Goal: Task Accomplishment & Management: Use online tool/utility

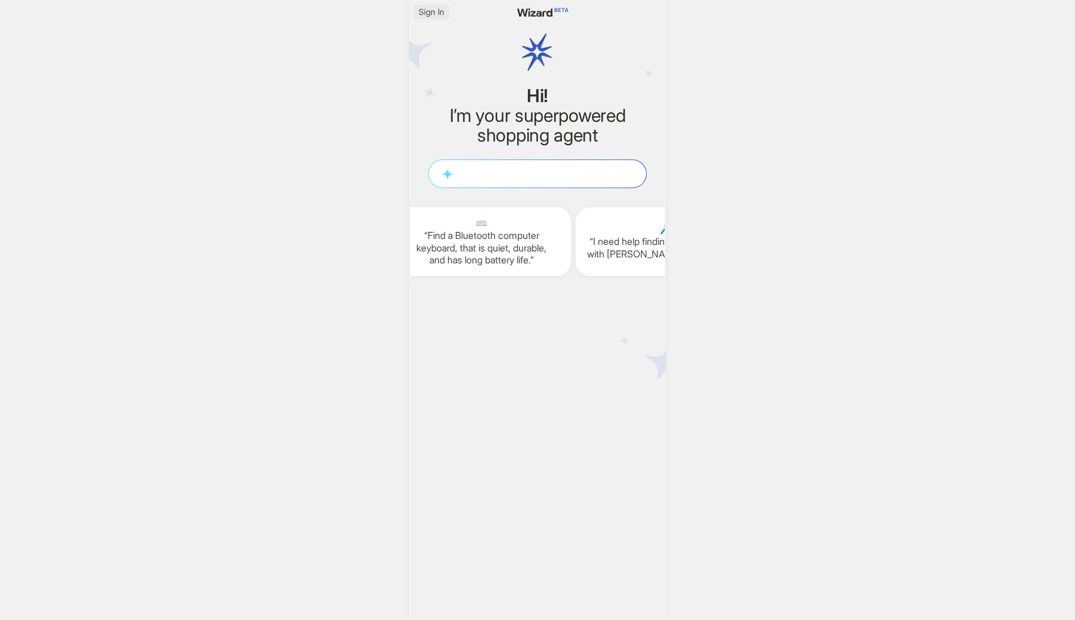
scroll to position [0, 1494]
click at [432, 16] on span "Sign In" at bounding box center [432, 12] width 26 height 11
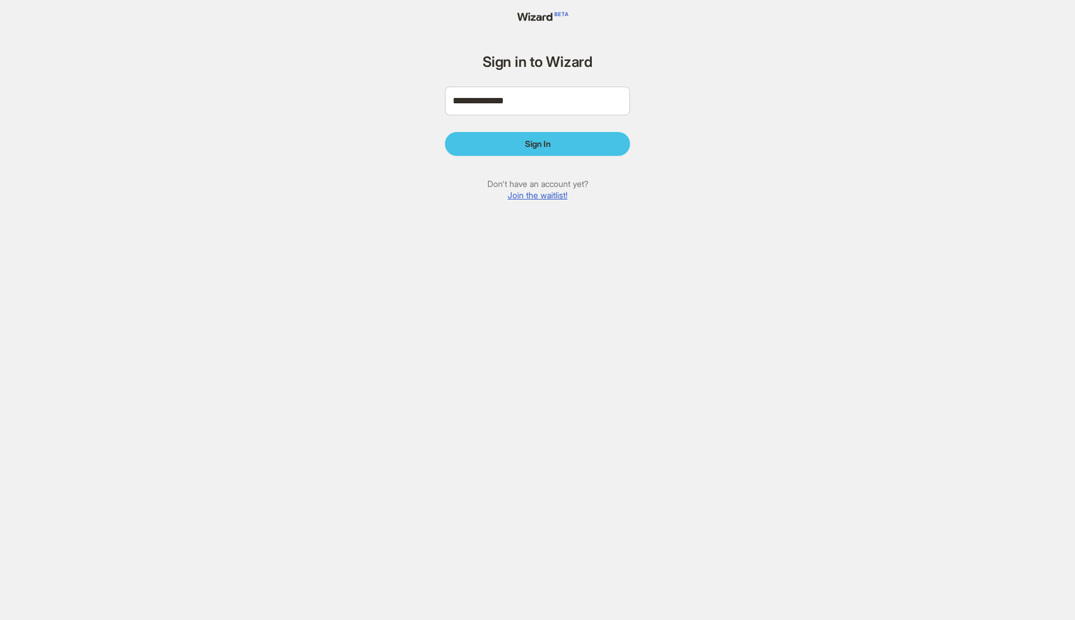
click at [502, 143] on button "Sign In" at bounding box center [537, 144] width 185 height 24
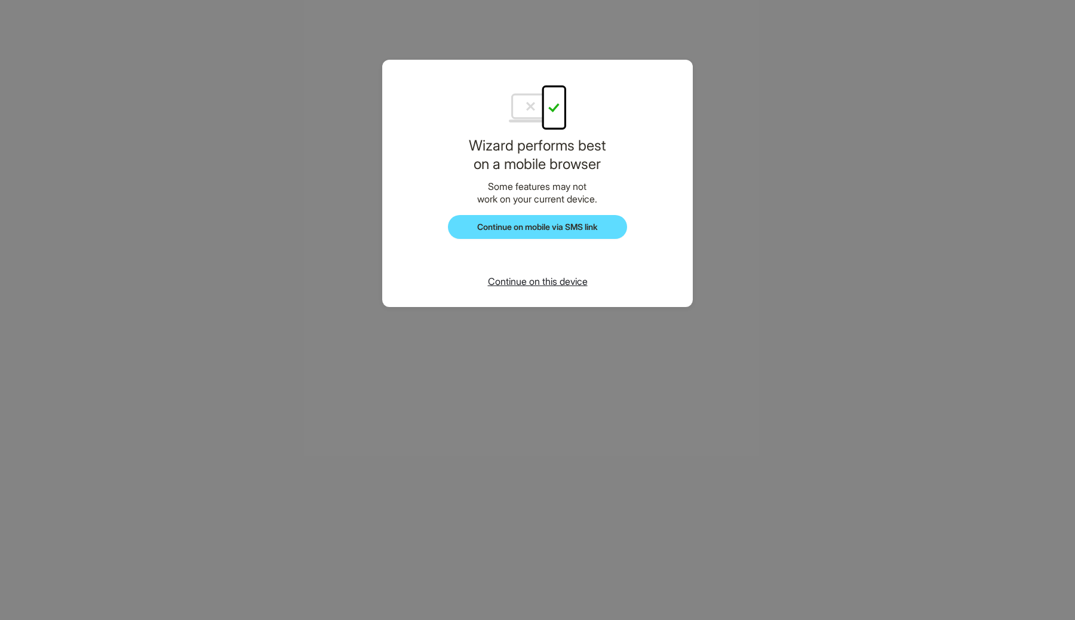
scroll to position [2271, 0]
click at [521, 280] on span "Continue on this device" at bounding box center [538, 281] width 100 height 12
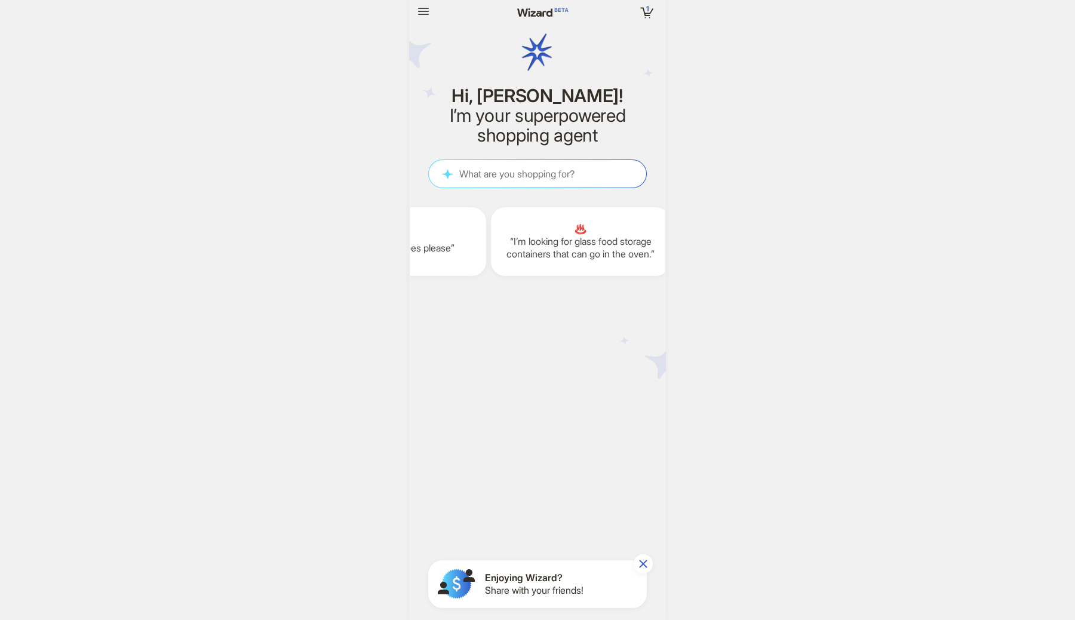
scroll to position [0, 1578]
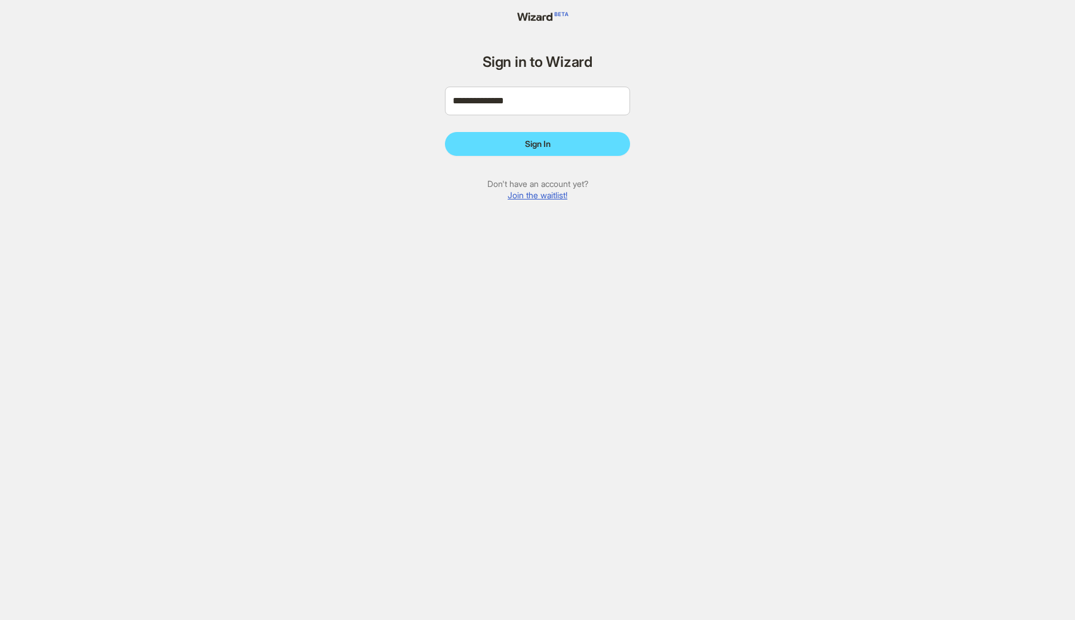
scroll to position [2271, 0]
click at [548, 149] on span "Sign In" at bounding box center [538, 144] width 26 height 11
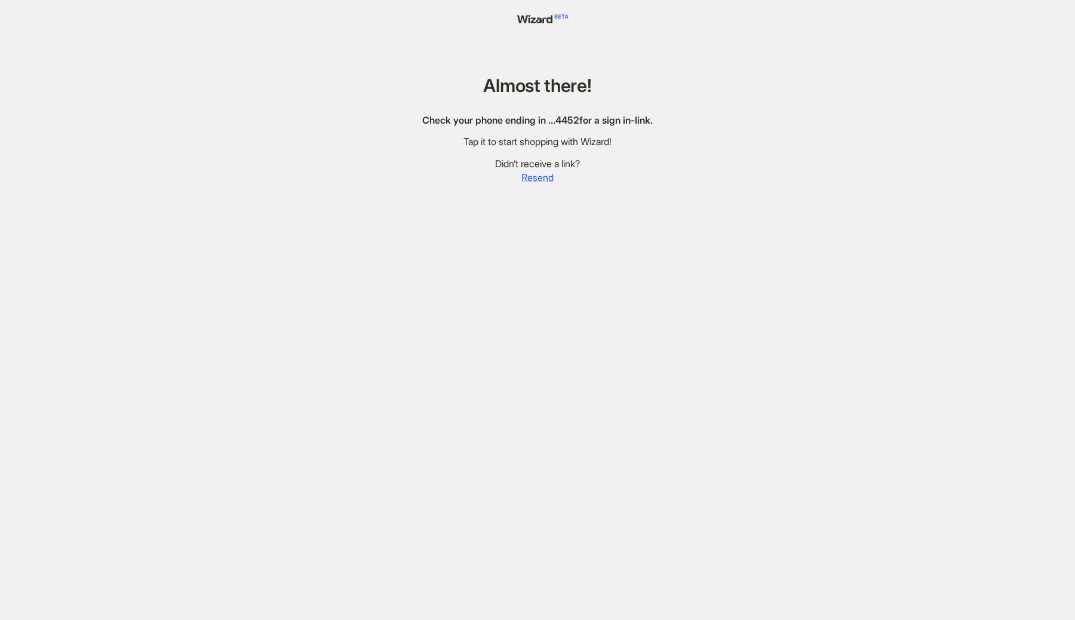
click at [532, 177] on span "Resend" at bounding box center [537, 177] width 32 height 13
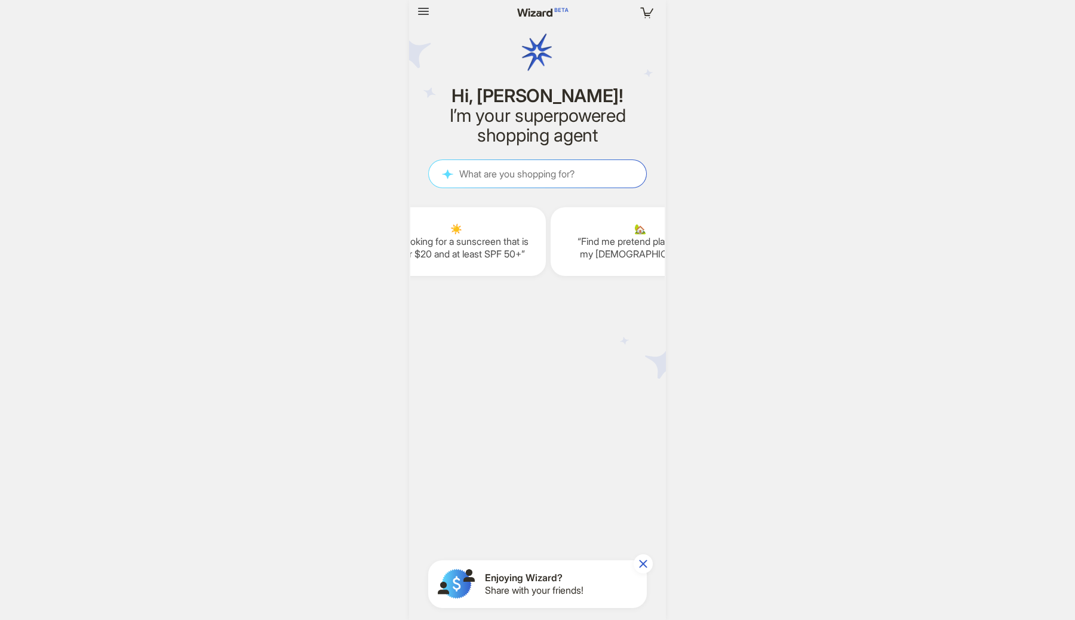
scroll to position [0, 1886]
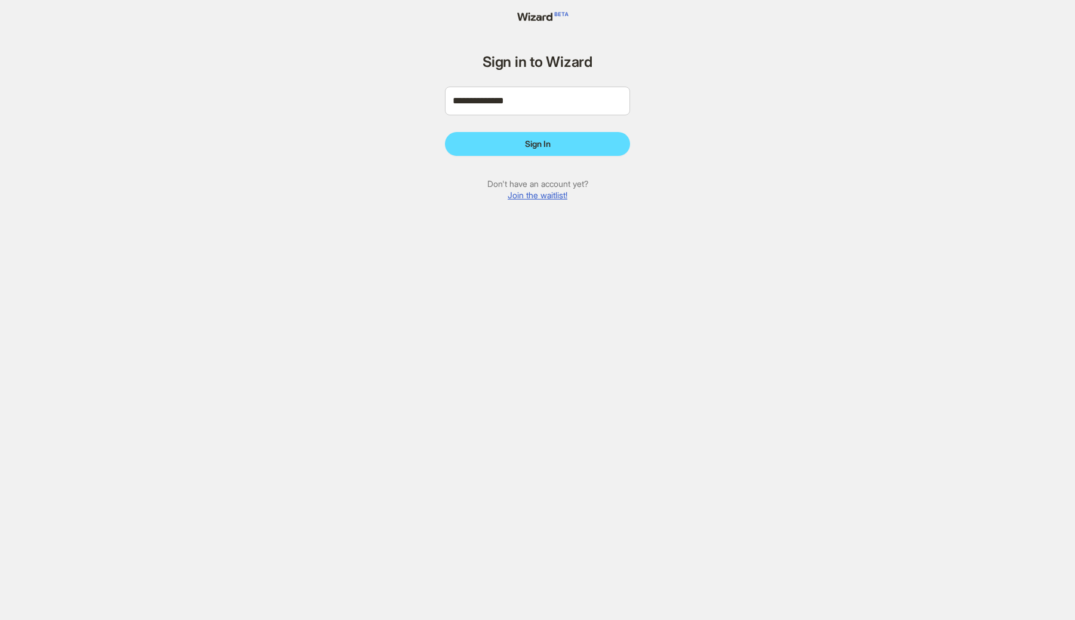
scroll to position [2271, 0]
click at [522, 151] on button "Sign In" at bounding box center [537, 144] width 185 height 24
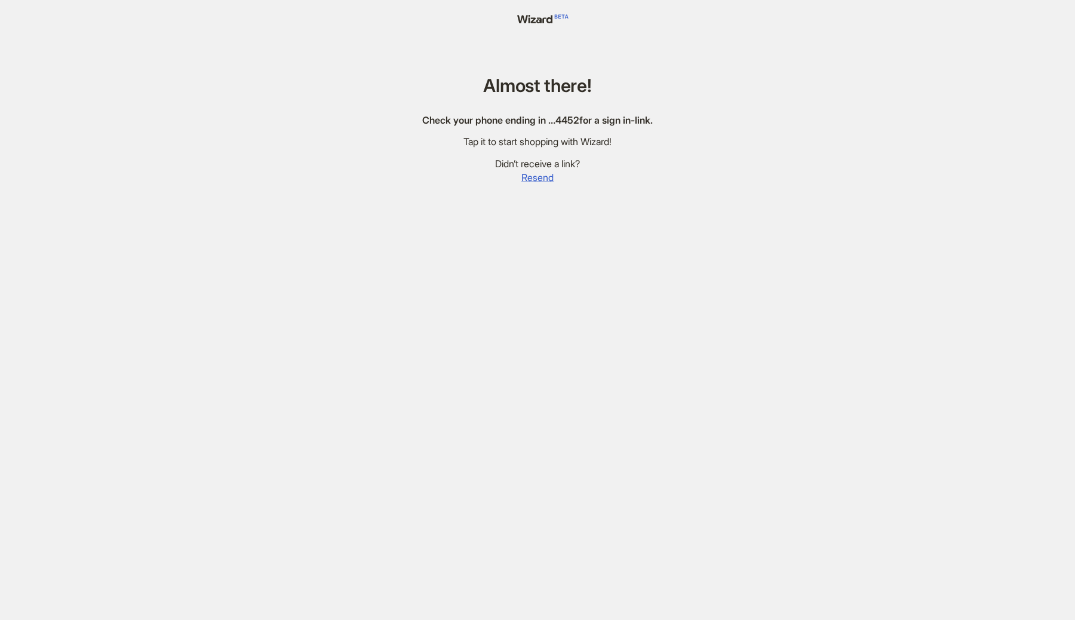
scroll to position [2344, 0]
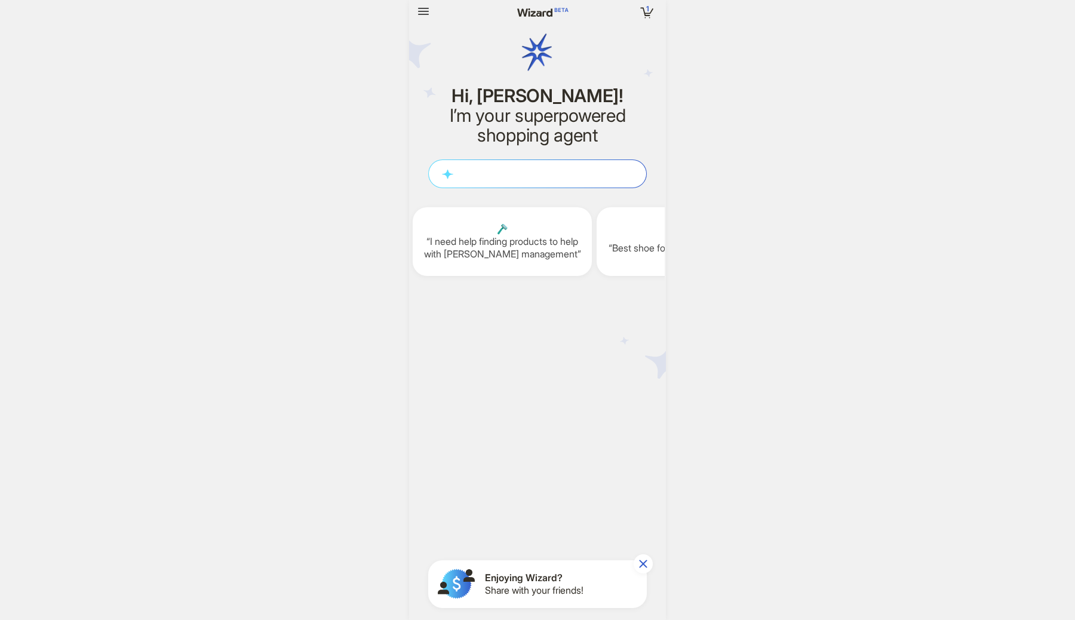
scroll to position [1919, 0]
click at [425, 11] on icon "button" at bounding box center [423, 11] width 11 height 7
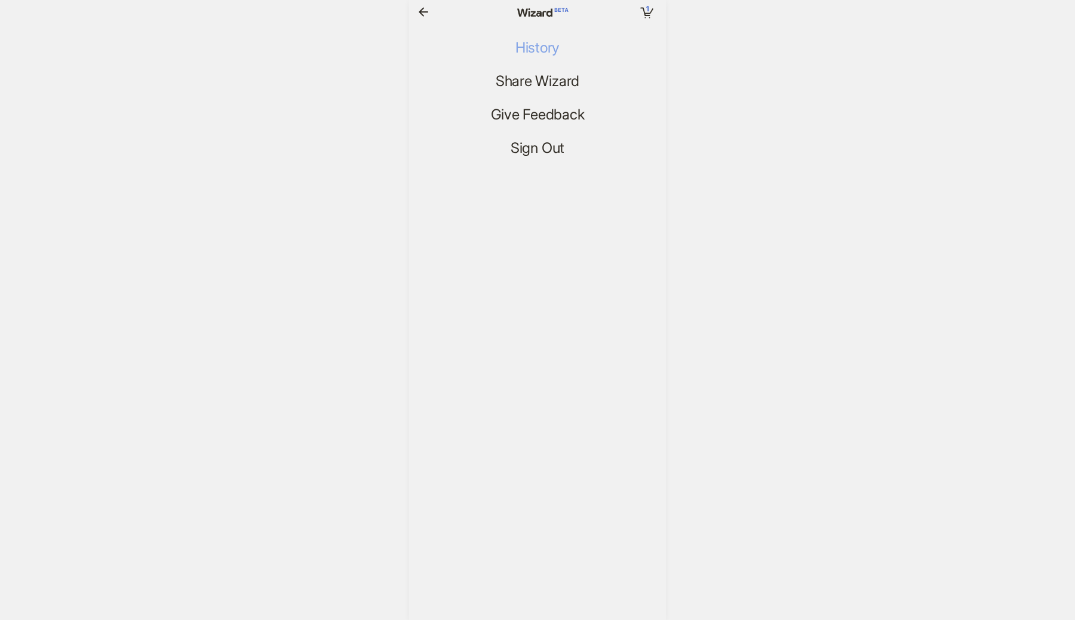
click at [514, 45] on button "History" at bounding box center [537, 47] width 63 height 19
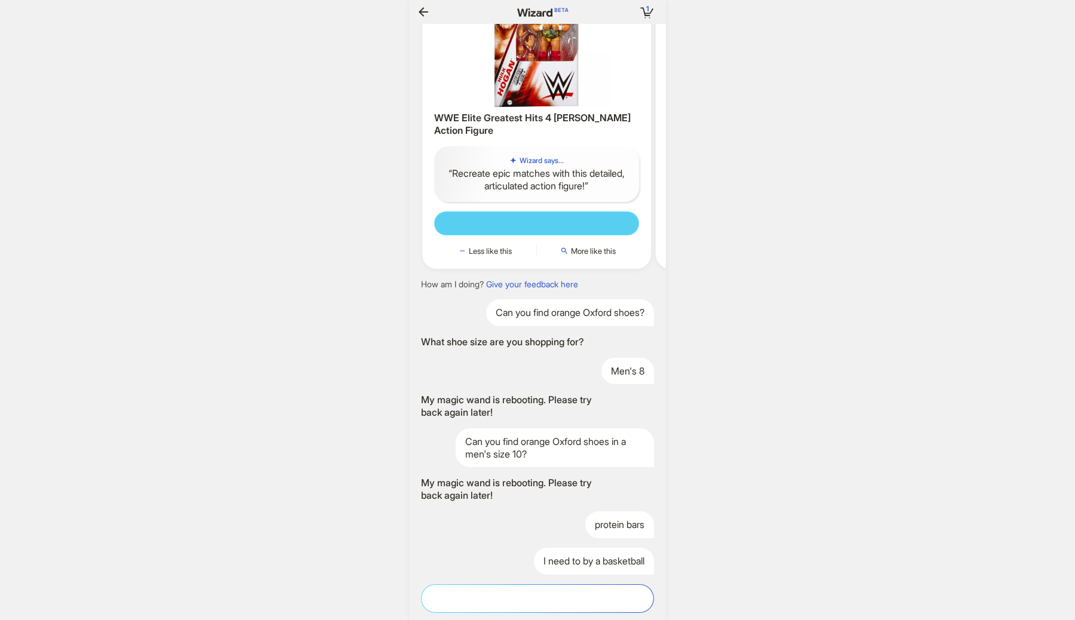
click at [503, 592] on textarea at bounding box center [538, 598] width 232 height 13
type textarea "**********"
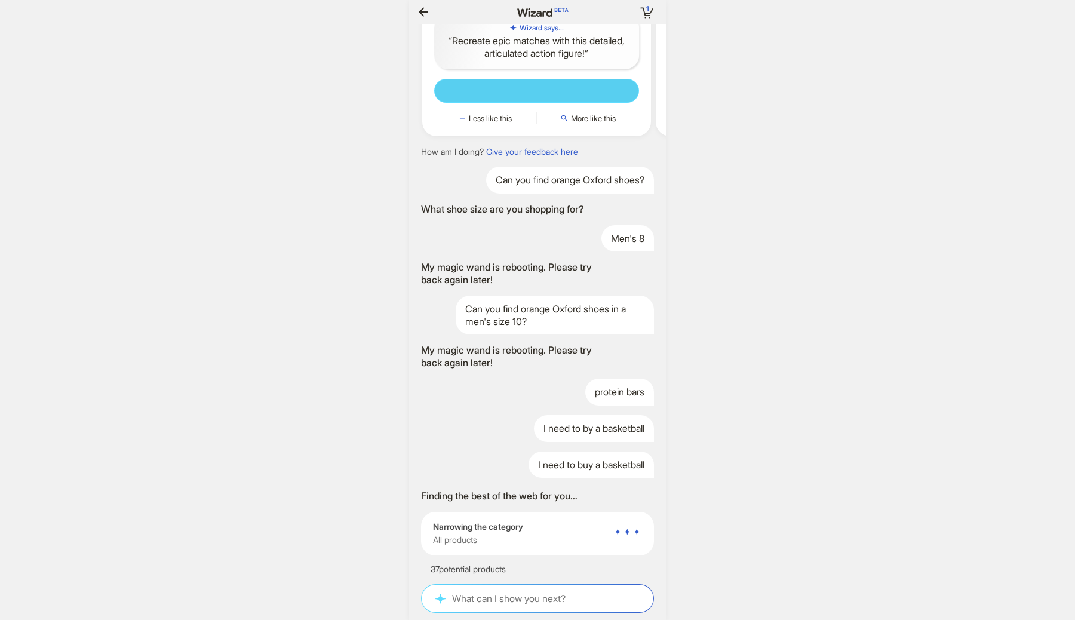
scroll to position [0, 1638]
